Goal: Task Accomplishment & Management: Manage account settings

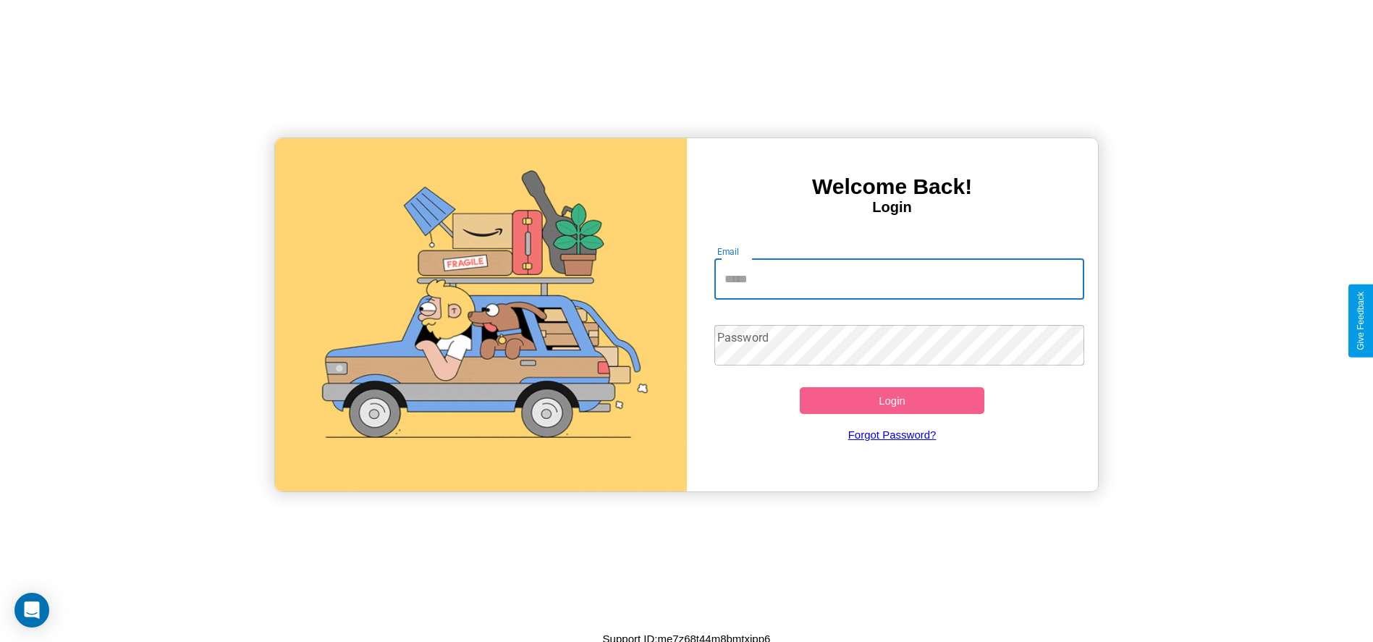
click at [899, 279] on input "Email" at bounding box center [899, 279] width 370 height 41
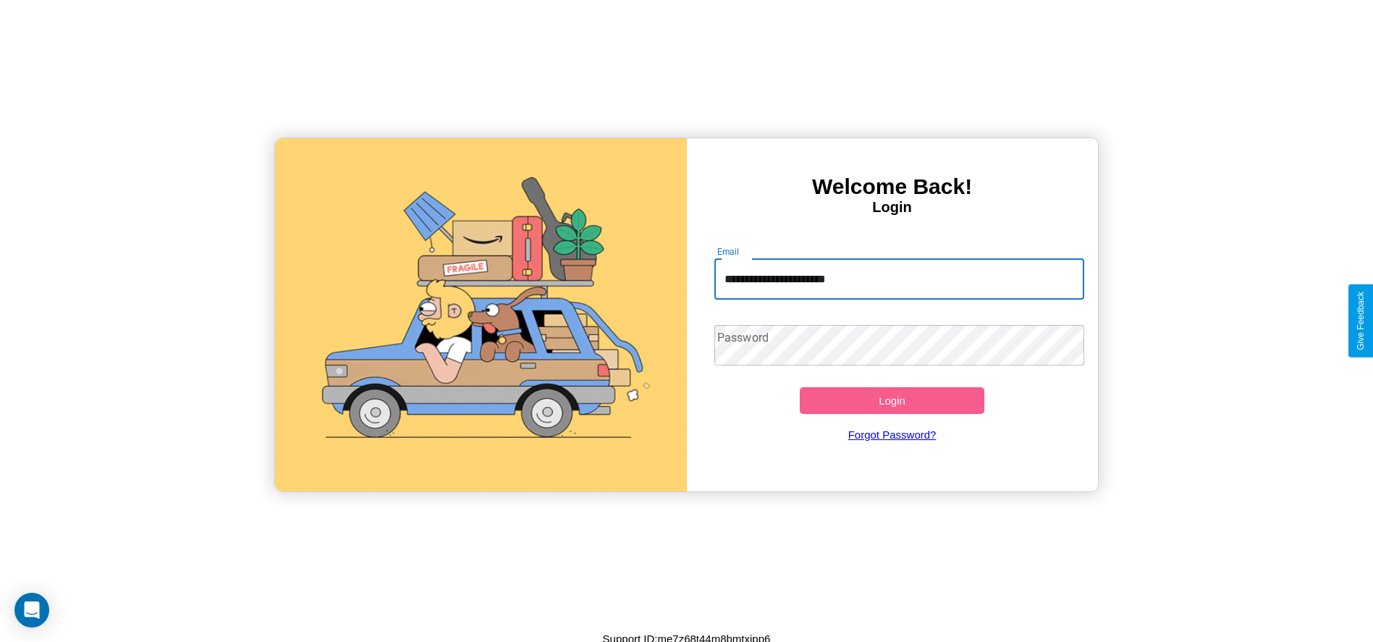
type input "**********"
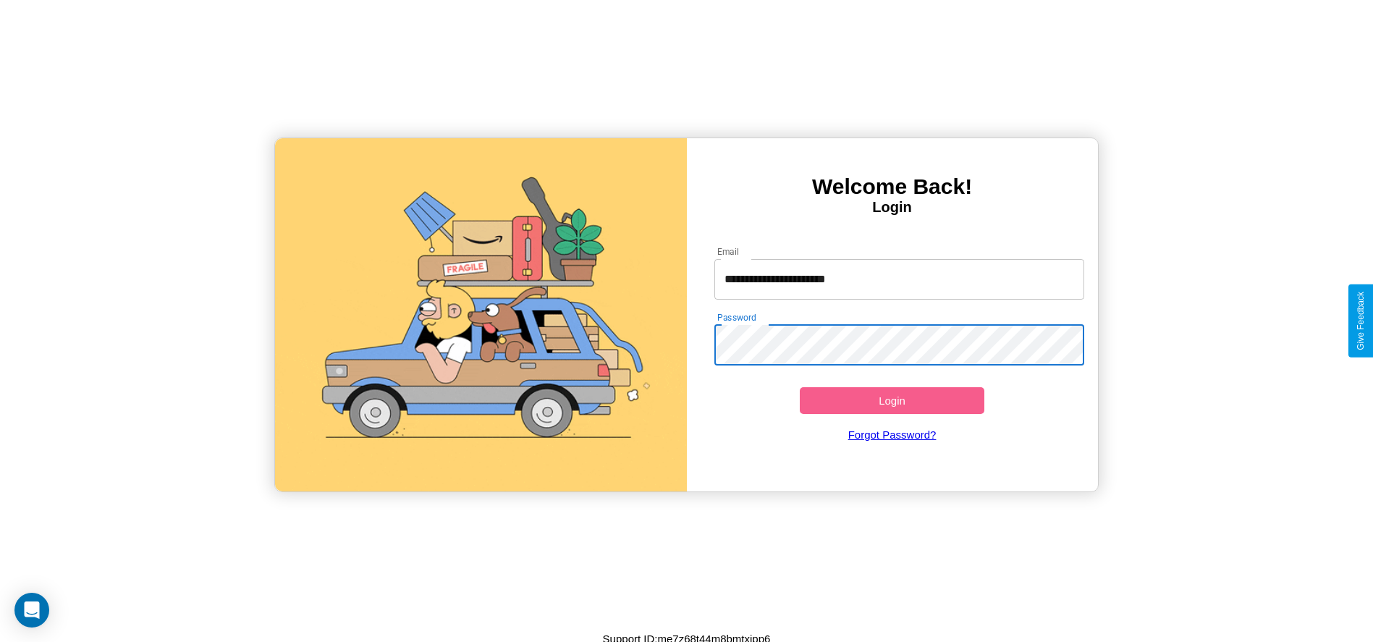
click at [892, 400] on button "Login" at bounding box center [892, 400] width 185 height 27
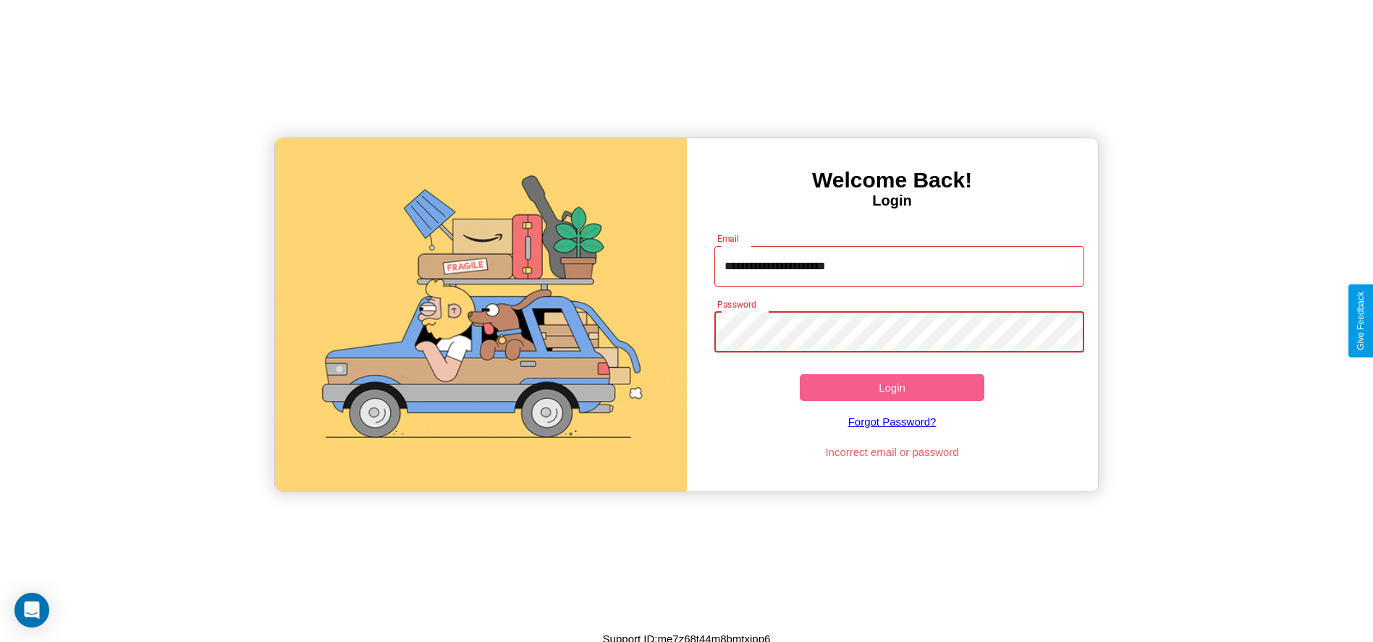
click at [892, 387] on button "Login" at bounding box center [892, 387] width 185 height 27
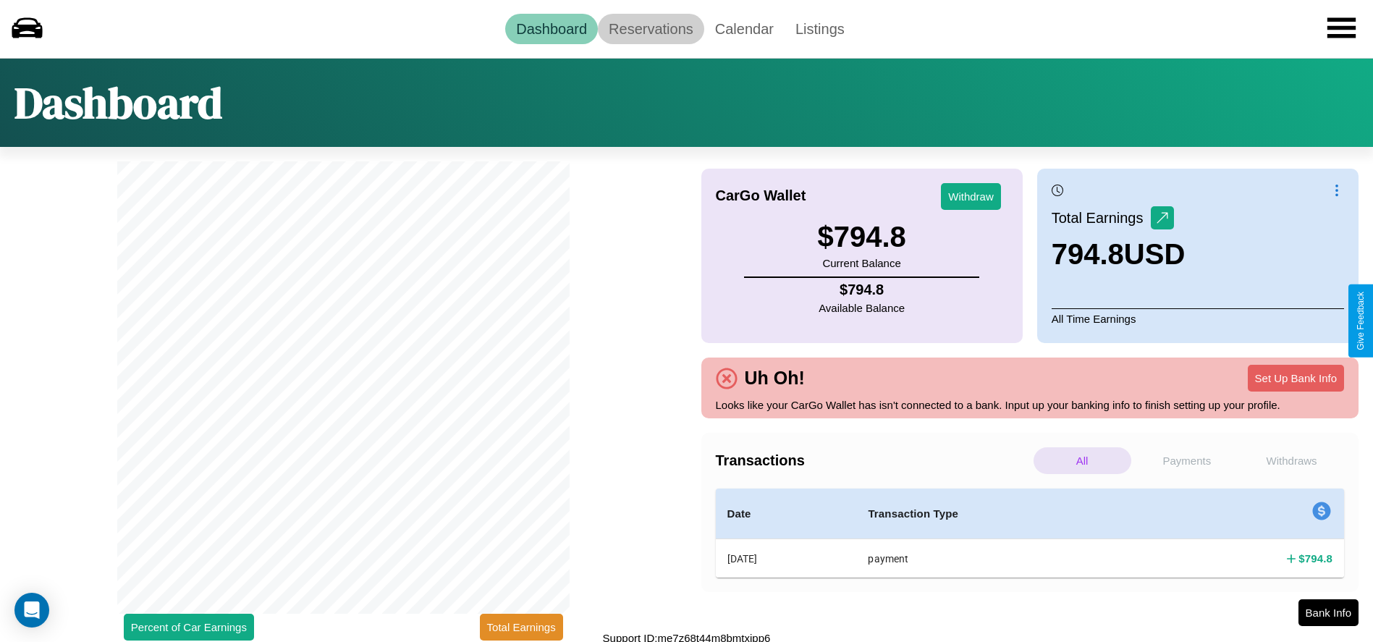
click at [651, 28] on link "Reservations" at bounding box center [651, 29] width 106 height 30
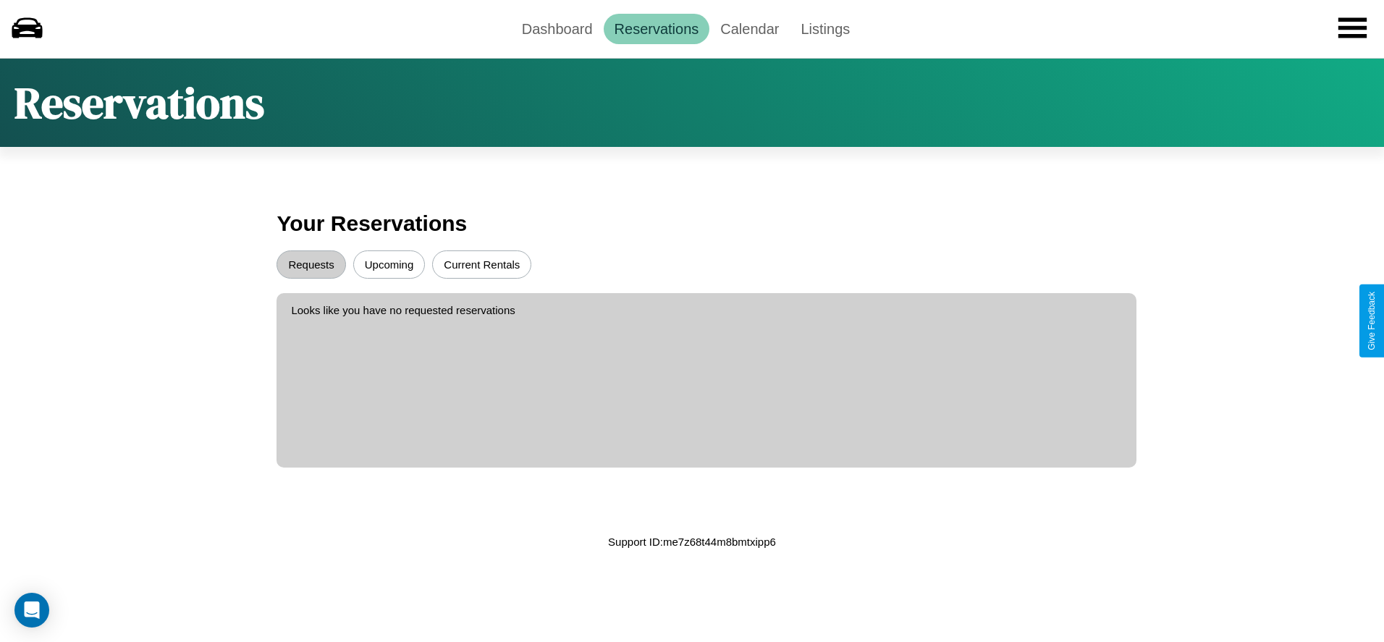
click at [389, 264] on button "Upcoming" at bounding box center [389, 264] width 72 height 28
click at [311, 264] on button "Requests" at bounding box center [311, 264] width 69 height 28
